Goal: Task Accomplishment & Management: Use online tool/utility

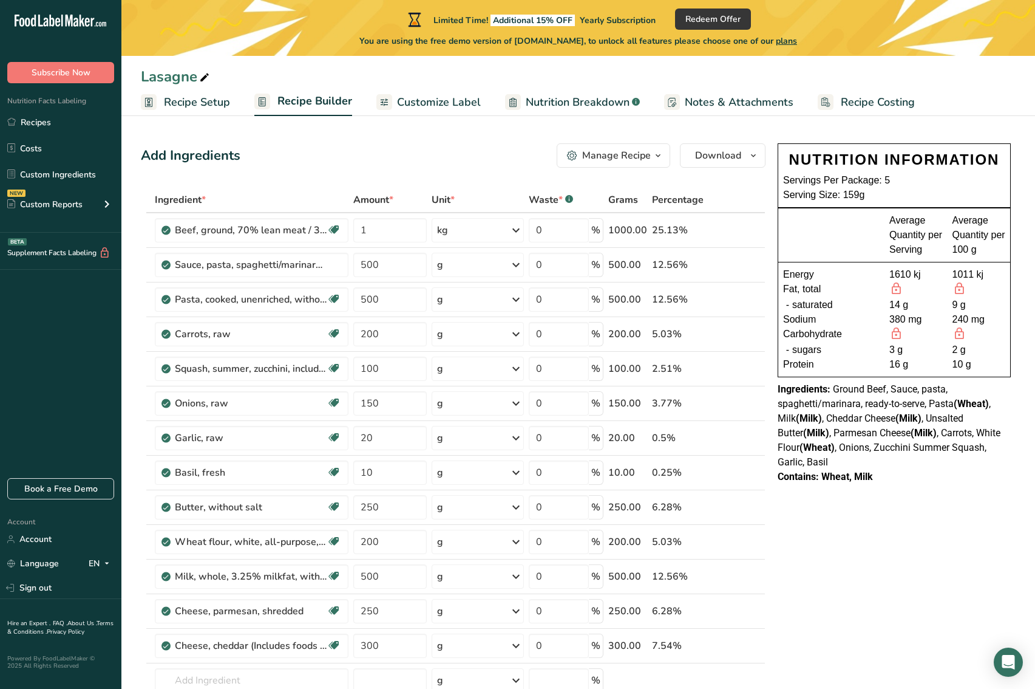
click at [211, 95] on span "Recipe Setup" at bounding box center [197, 102] width 66 height 16
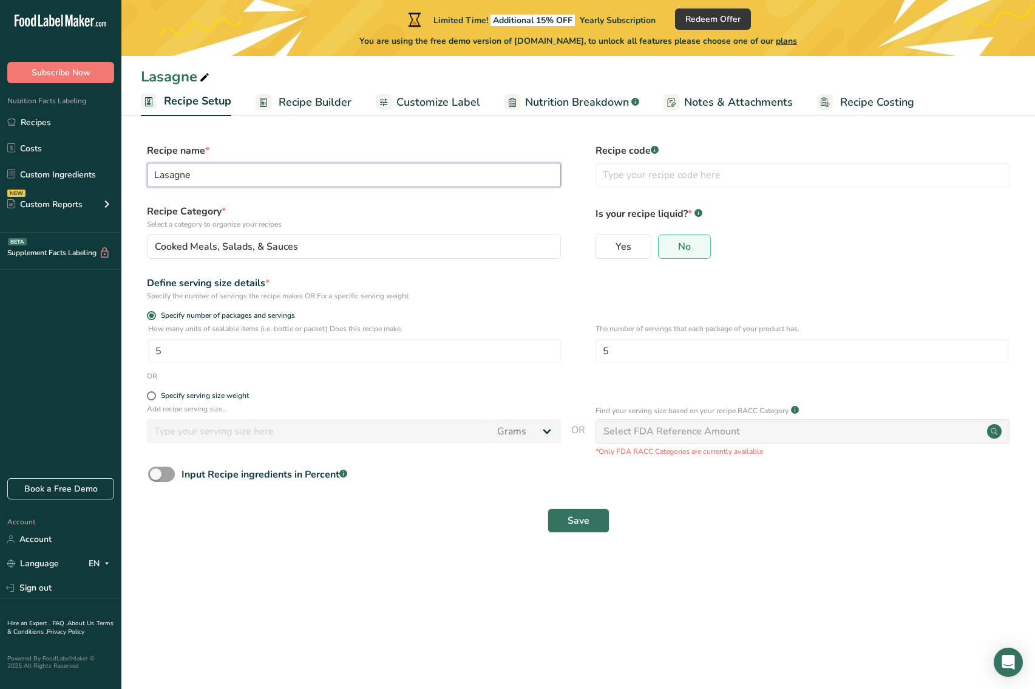
click at [226, 172] on input "Lasagne" at bounding box center [354, 175] width 414 height 24
drag, startPoint x: 222, startPoint y: 172, endPoint x: 41, endPoint y: 171, distance: 181.0
click at [41, 171] on div ".a-20{fill:#fff;} Subscribe Now Nutrition Facts Labeling Recipes Costs Custom I…" at bounding box center [517, 344] width 1035 height 689
type input "Marry Me Chicken"
click at [246, 345] on input "5" at bounding box center [354, 351] width 413 height 24
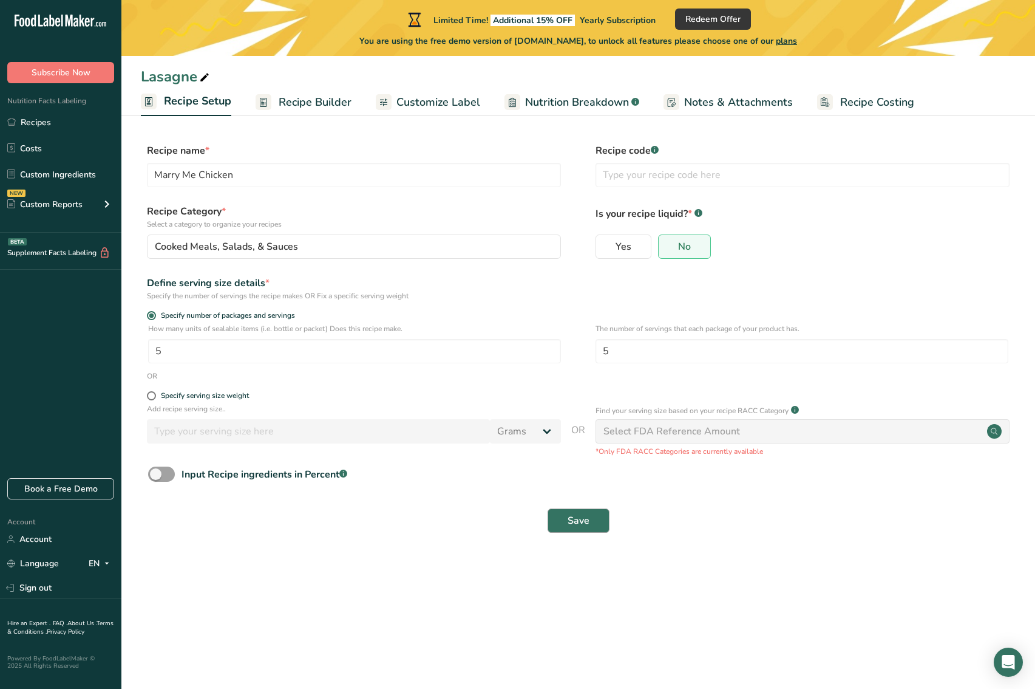
click at [583, 522] on span "Save" at bounding box center [579, 520] width 22 height 15
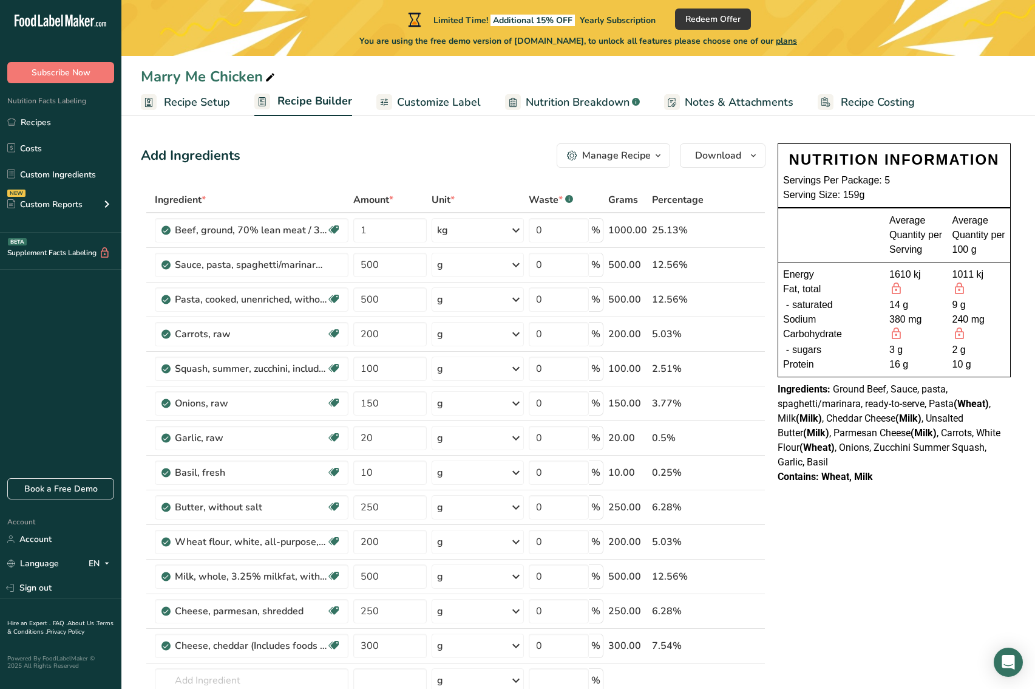
click at [666, 154] on span "button" at bounding box center [658, 155] width 15 height 15
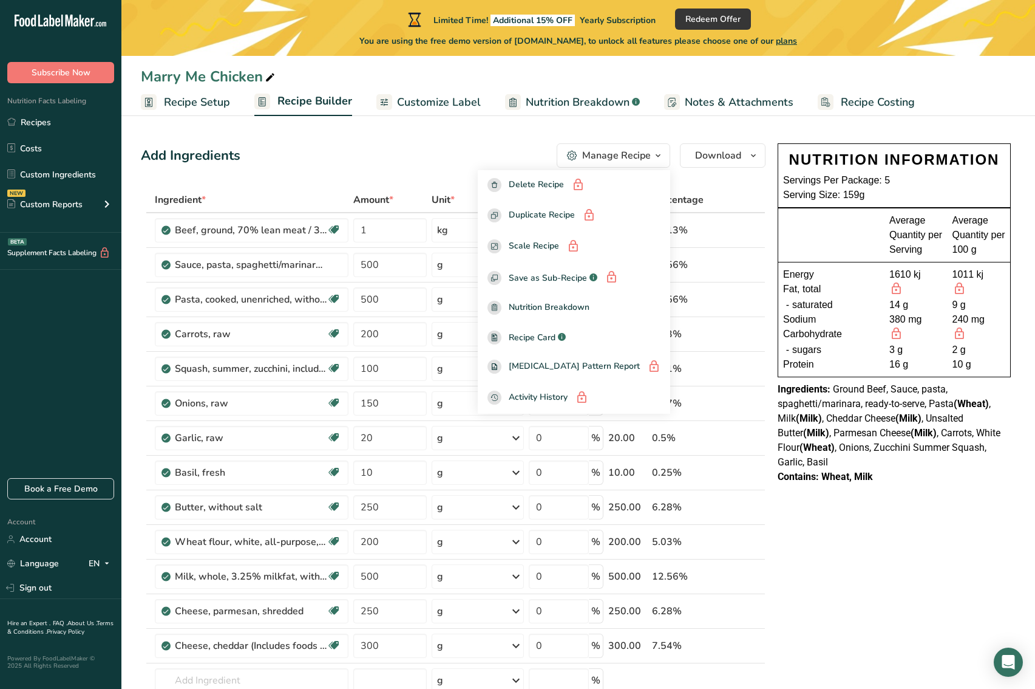
click at [179, 96] on span "Recipe Setup" at bounding box center [197, 102] width 66 height 16
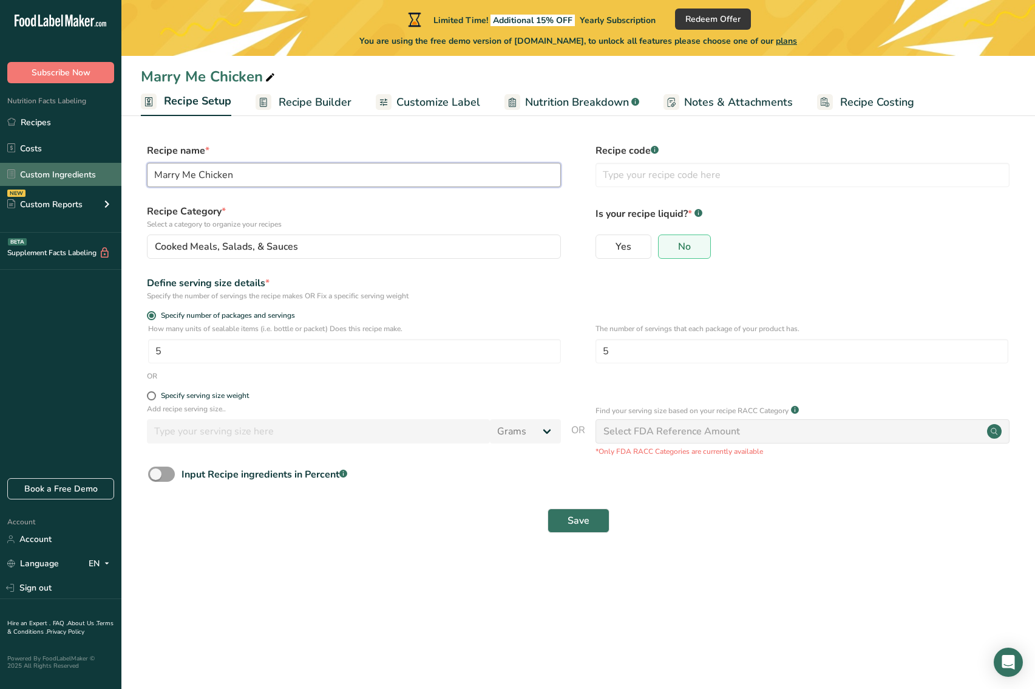
drag, startPoint x: 297, startPoint y: 169, endPoint x: 42, endPoint y: 163, distance: 255.1
click at [42, 163] on div ".a-20{fill:#fff;} Subscribe Now Nutrition Facts Labeling Recipes Costs Custom I…" at bounding box center [517, 344] width 1035 height 689
type input "Lasagne"
click at [594, 514] on button "Save" at bounding box center [579, 520] width 62 height 24
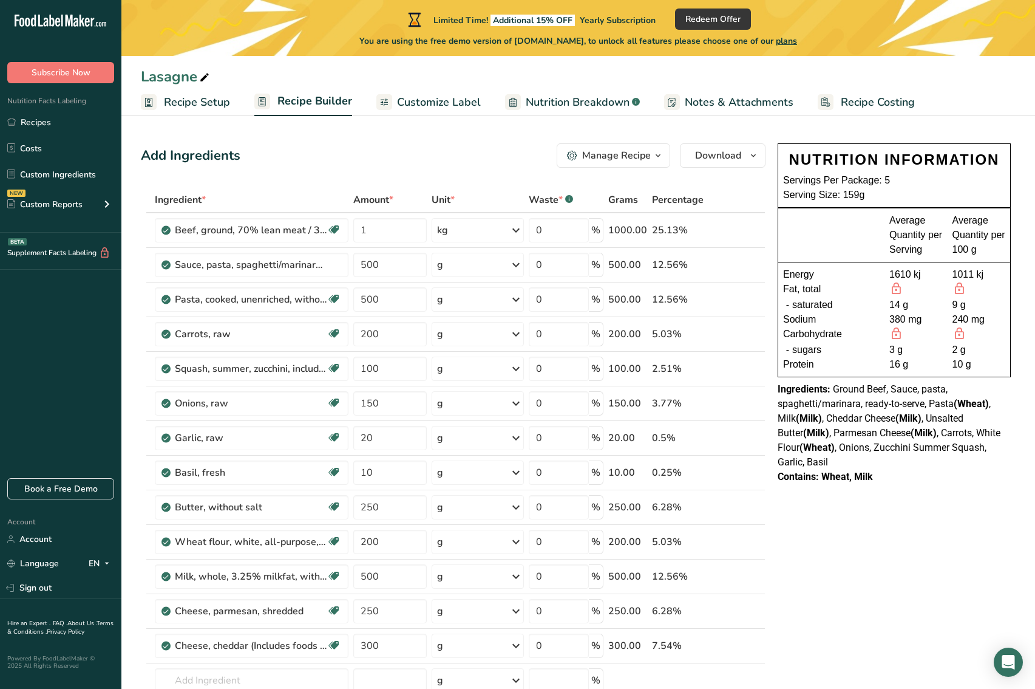
click at [664, 154] on span "button" at bounding box center [658, 155] width 15 height 15
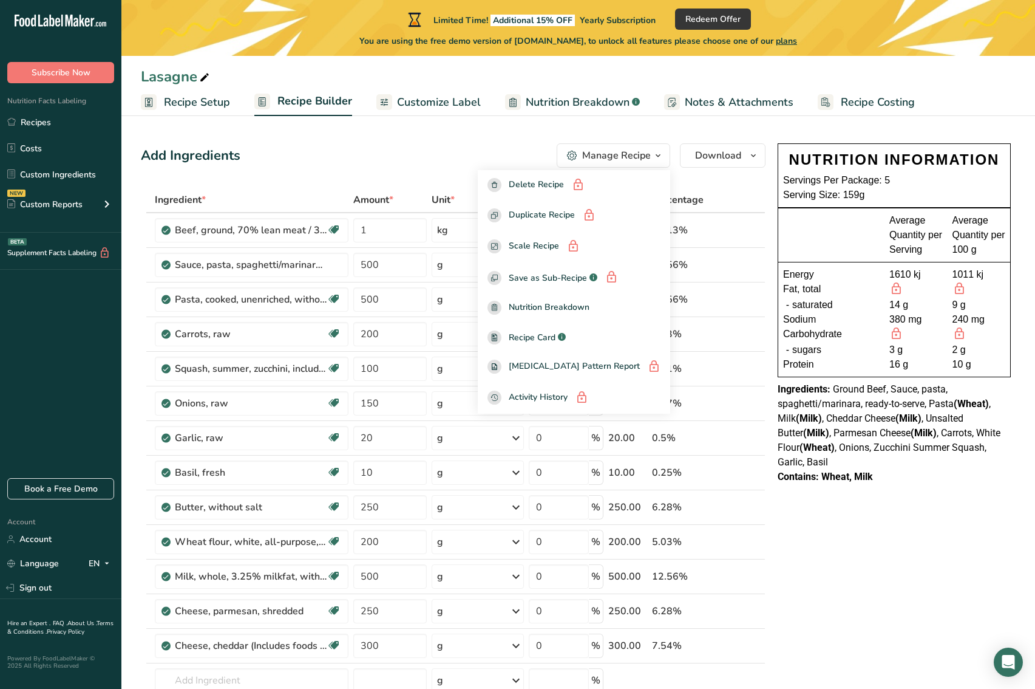
click at [388, 143] on div "Add Ingredients Manage Recipe Delete Recipe Duplicate Recipe Scale Recipe Save …" at bounding box center [457, 640] width 632 height 1004
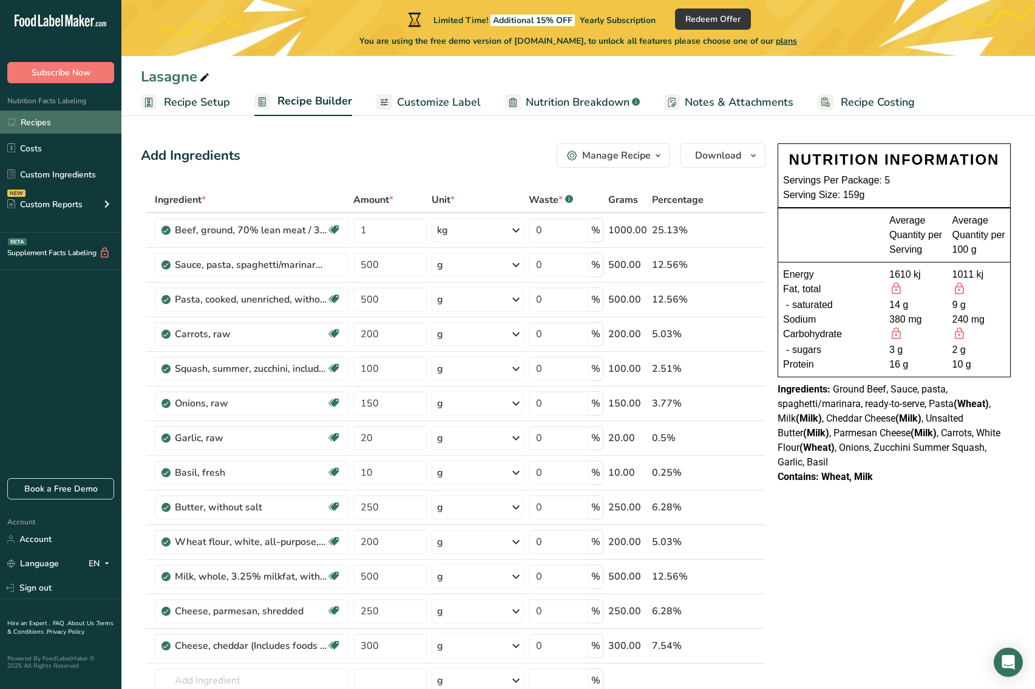
click at [35, 118] on link "Recipes" at bounding box center [60, 122] width 121 height 23
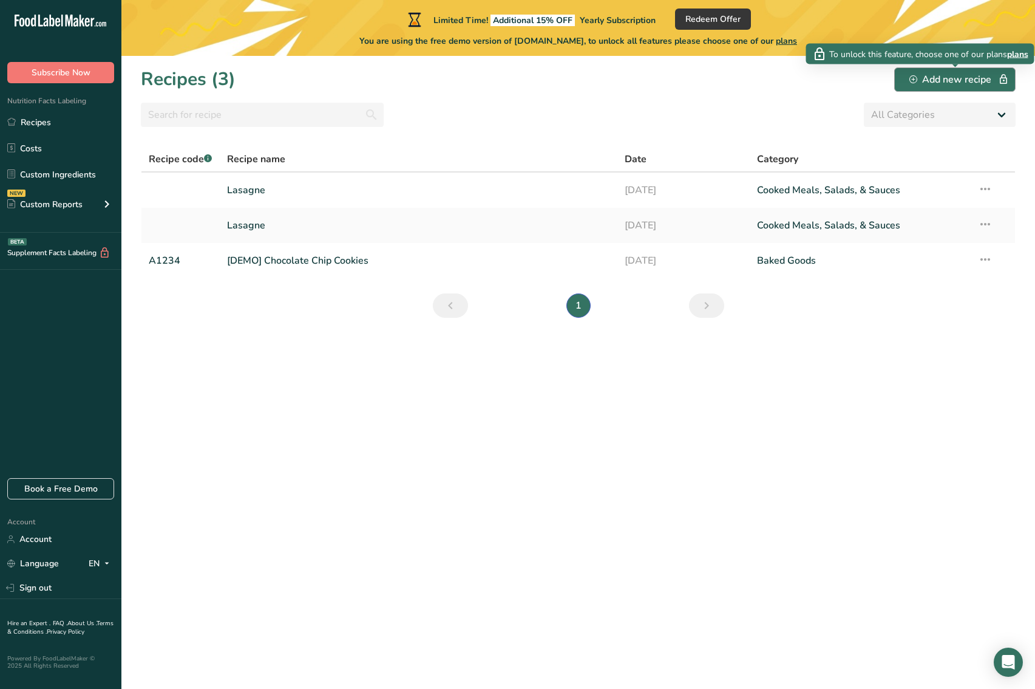
click at [956, 80] on div "Add new recipe" at bounding box center [955, 79] width 91 height 15
click at [911, 80] on icon "button" at bounding box center [914, 79] width 8 height 8
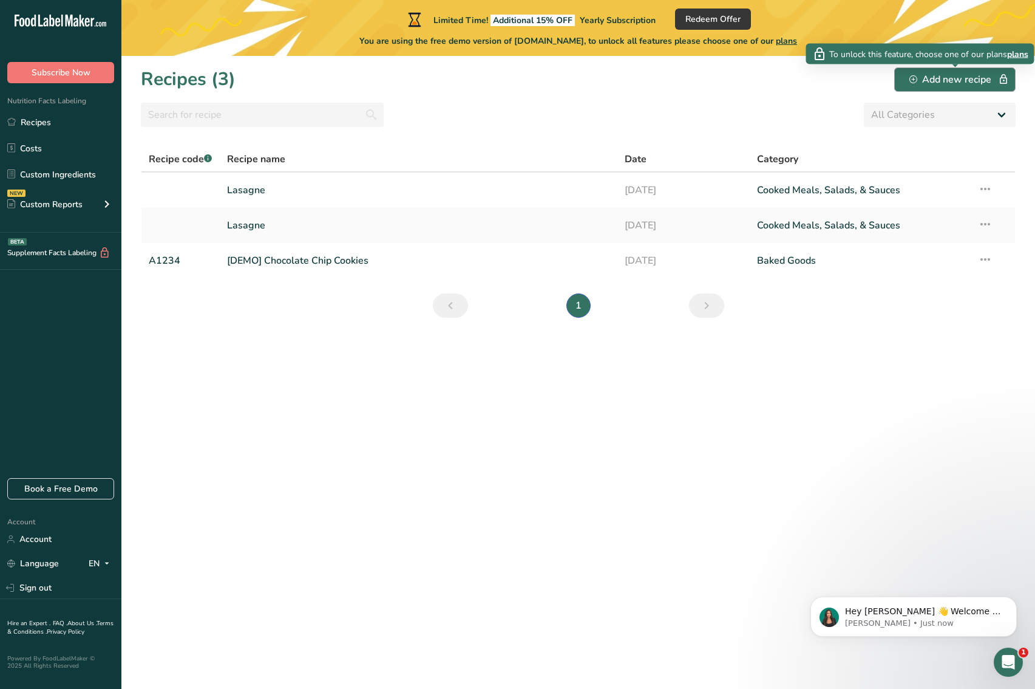
click at [954, 80] on div "Add new recipe" at bounding box center [955, 79] width 91 height 15
click at [713, 19] on span "Redeem Offer" at bounding box center [713, 19] width 55 height 13
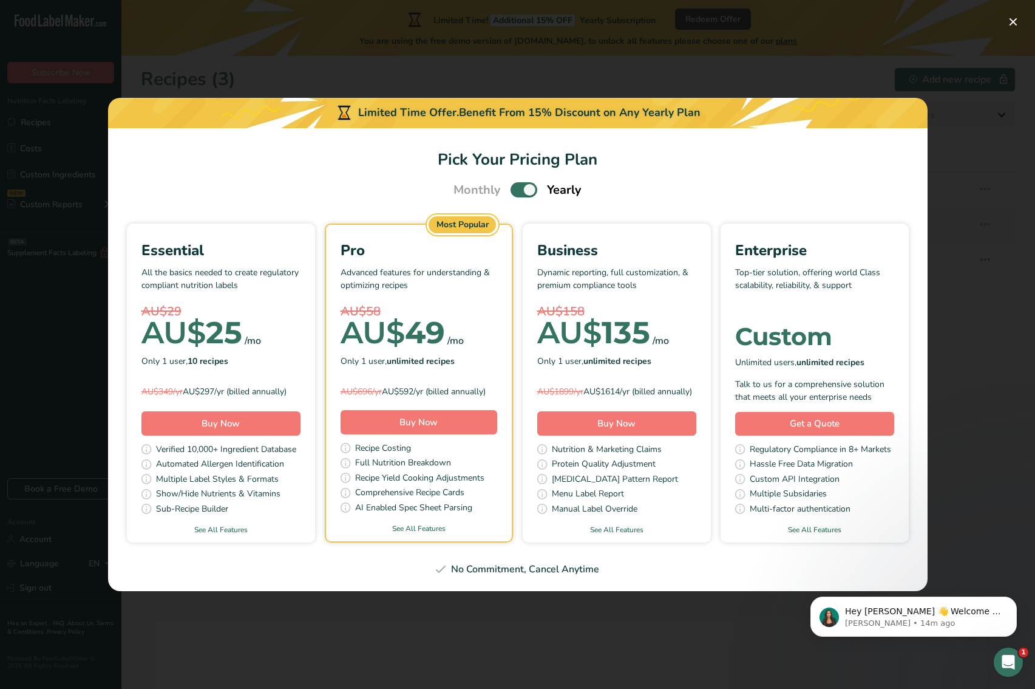
click at [518, 183] on span "Pick Your Pricing Plan Modal" at bounding box center [524, 189] width 27 height 15
click at [518, 186] on input "Pick Your Pricing Plan Modal" at bounding box center [515, 190] width 8 height 8
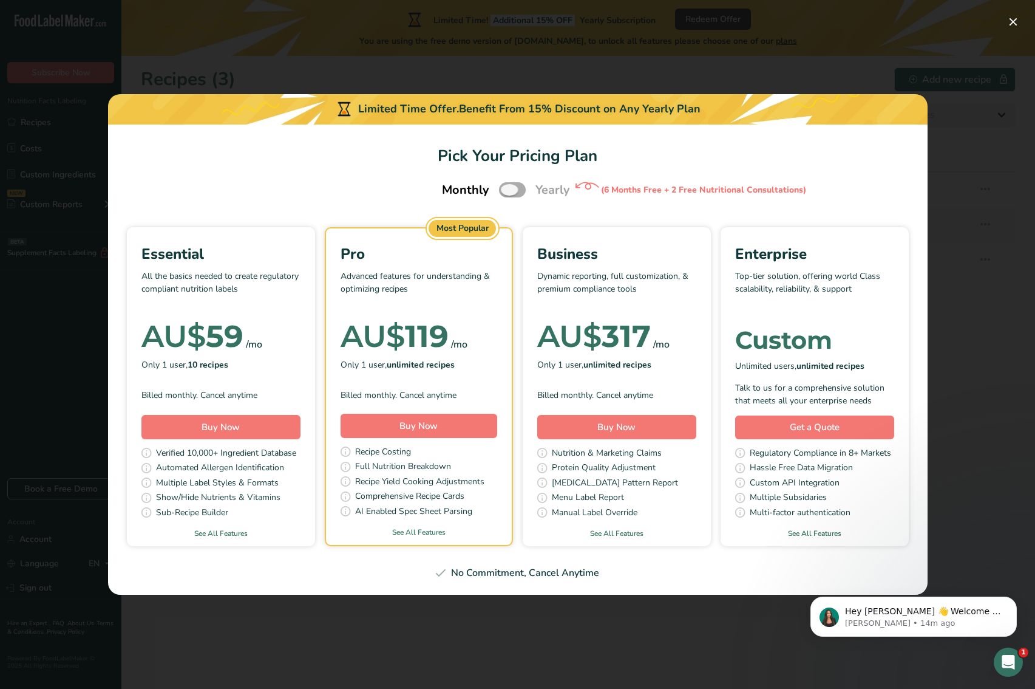
click at [520, 192] on span "Pick Your Pricing Plan Modal" at bounding box center [512, 189] width 27 height 15
click at [507, 192] on input "Pick Your Pricing Plan Modal" at bounding box center [503, 190] width 8 height 8
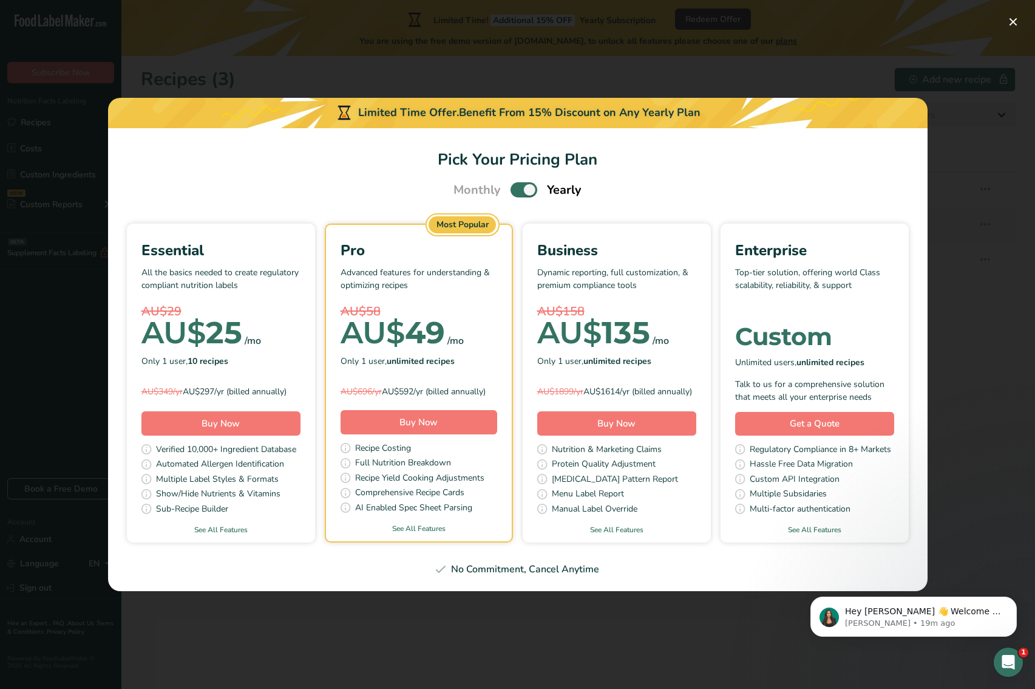
click at [525, 184] on span "Pick Your Pricing Plan Modal" at bounding box center [524, 189] width 27 height 15
click at [519, 186] on input "Pick Your Pricing Plan Modal" at bounding box center [515, 190] width 8 height 8
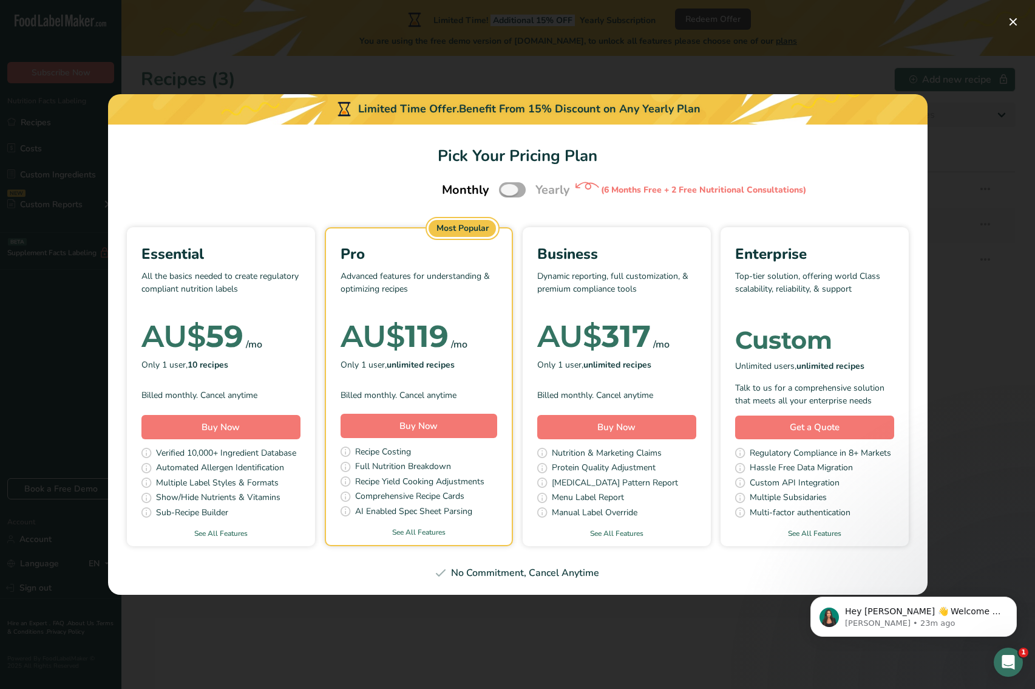
click at [519, 189] on span "Pick Your Pricing Plan Modal" at bounding box center [512, 189] width 27 height 15
click at [507, 189] on input "Pick Your Pricing Plan Modal" at bounding box center [503, 190] width 8 height 8
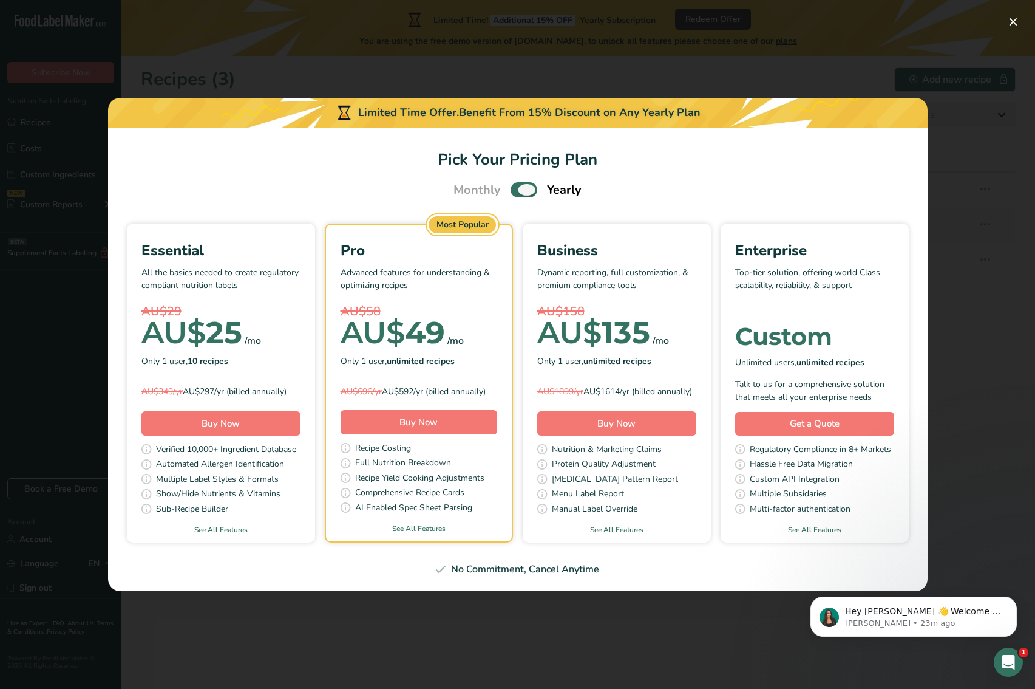
click at [514, 186] on span "Pick Your Pricing Plan Modal" at bounding box center [524, 189] width 27 height 15
click at [514, 186] on input "Pick Your Pricing Plan Modal" at bounding box center [515, 190] width 8 height 8
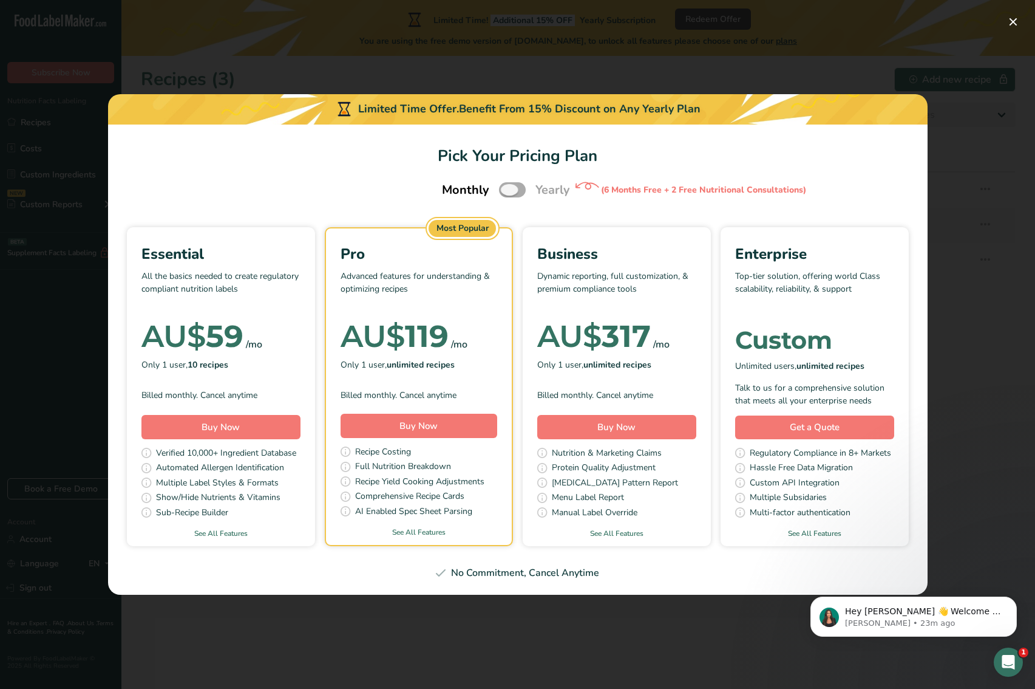
click at [515, 189] on span "Pick Your Pricing Plan Modal" at bounding box center [512, 189] width 27 height 15
click at [507, 189] on input "Pick Your Pricing Plan Modal" at bounding box center [503, 190] width 8 height 8
checkbox input "true"
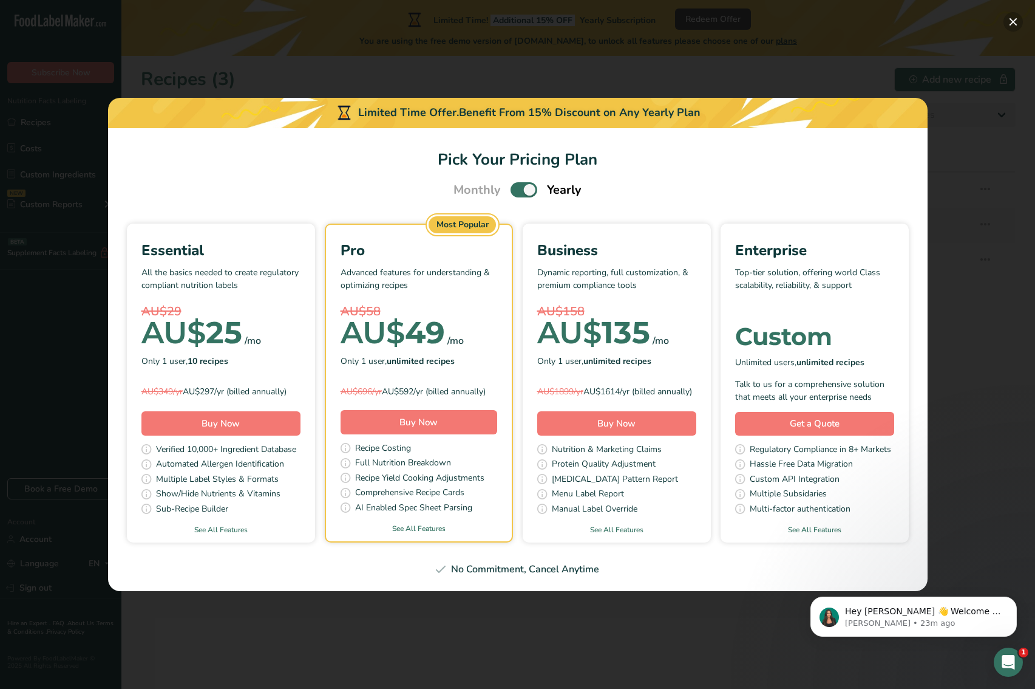
click at [1020, 22] on button "Pick Your Pricing Plan Modal" at bounding box center [1013, 21] width 19 height 19
